Goal: Transaction & Acquisition: Download file/media

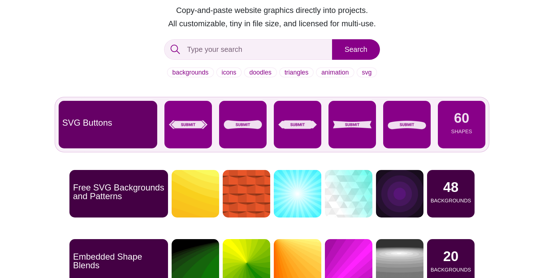
scroll to position [94, 0]
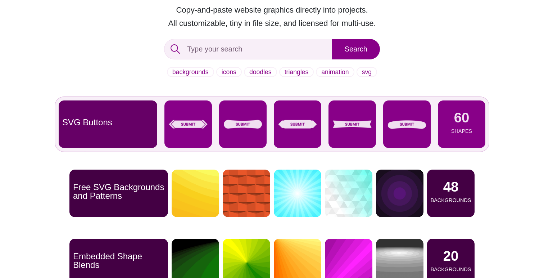
click at [133, 127] on div "SVG Buttons" at bounding box center [108, 124] width 99 height 48
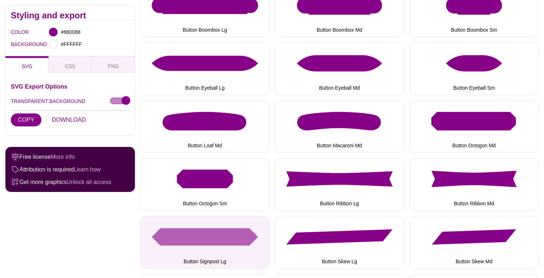
scroll to position [287, 0]
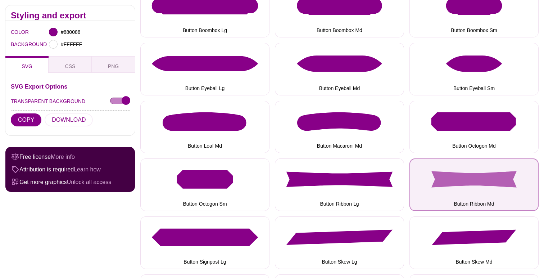
click at [455, 170] on button "Button Ribbon Md" at bounding box center [474, 184] width 129 height 53
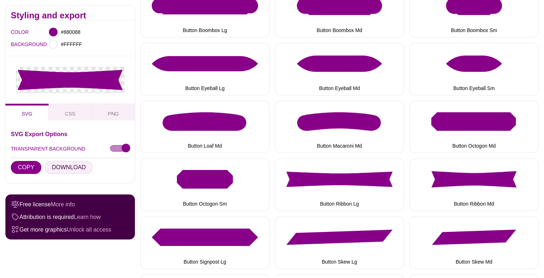
click at [76, 169] on button "DOWNLOAD" at bounding box center [69, 167] width 48 height 13
